Goal: Information Seeking & Learning: Learn about a topic

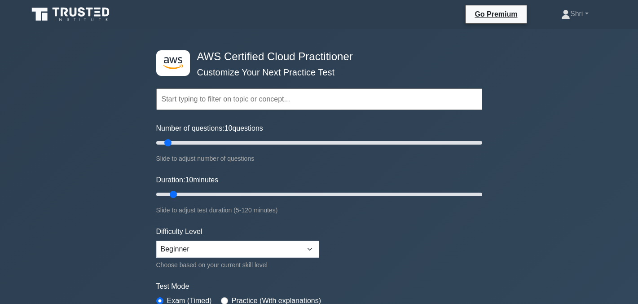
scroll to position [1026, 0]
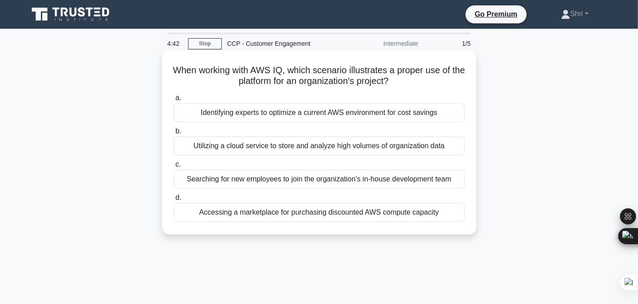
click at [225, 118] on div "Identifying experts to optimize a current AWS environment for cost savings" at bounding box center [319, 112] width 291 height 19
click at [174, 101] on input "a. Identifying experts to optimize a current AWS environment for cost savings" at bounding box center [174, 98] width 0 height 6
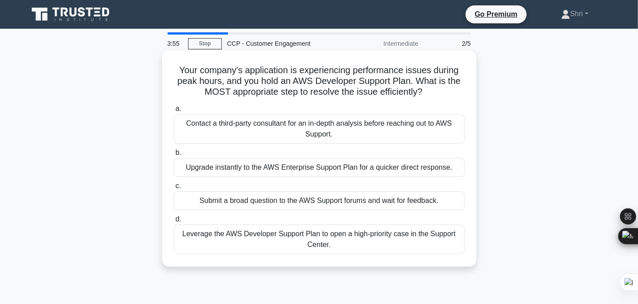
click at [291, 171] on div "Upgrade instantly to the AWS Enterprise Support Plan for a quicker direct respo…" at bounding box center [319, 167] width 291 height 19
click at [174, 156] on input "b. Upgrade instantly to the AWS Enterprise Support Plan for a quicker direct re…" at bounding box center [174, 153] width 0 height 6
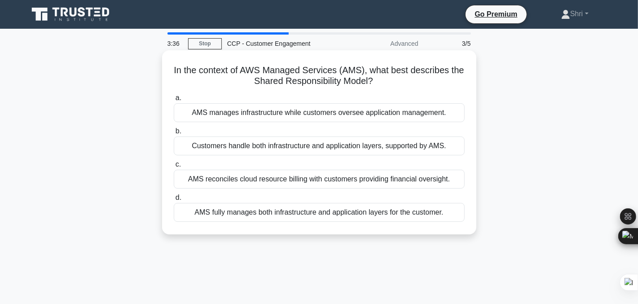
click at [275, 110] on div "AMS manages infrastructure while customers oversee application management." at bounding box center [319, 112] width 291 height 19
click at [174, 101] on input "a. AMS manages infrastructure while customers oversee application management." at bounding box center [174, 98] width 0 height 6
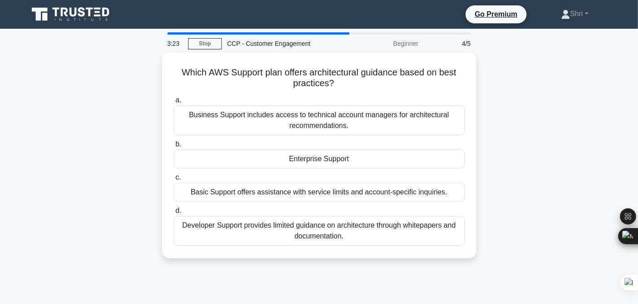
click at [275, 110] on div "Business Support includes access to technical account managers for architectura…" at bounding box center [319, 120] width 291 height 30
click at [174, 103] on input "a. Business Support includes access to technical account managers for architect…" at bounding box center [174, 100] width 0 height 6
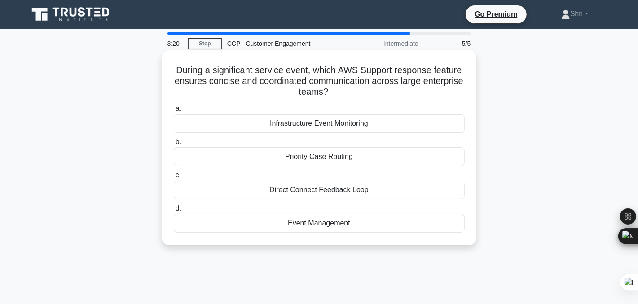
click at [276, 104] on label "a. Infrastructure Event Monitoring" at bounding box center [319, 118] width 291 height 30
click at [174, 106] on input "a. Infrastructure Event Monitoring" at bounding box center [174, 109] width 0 height 6
